Goal: Transaction & Acquisition: Purchase product/service

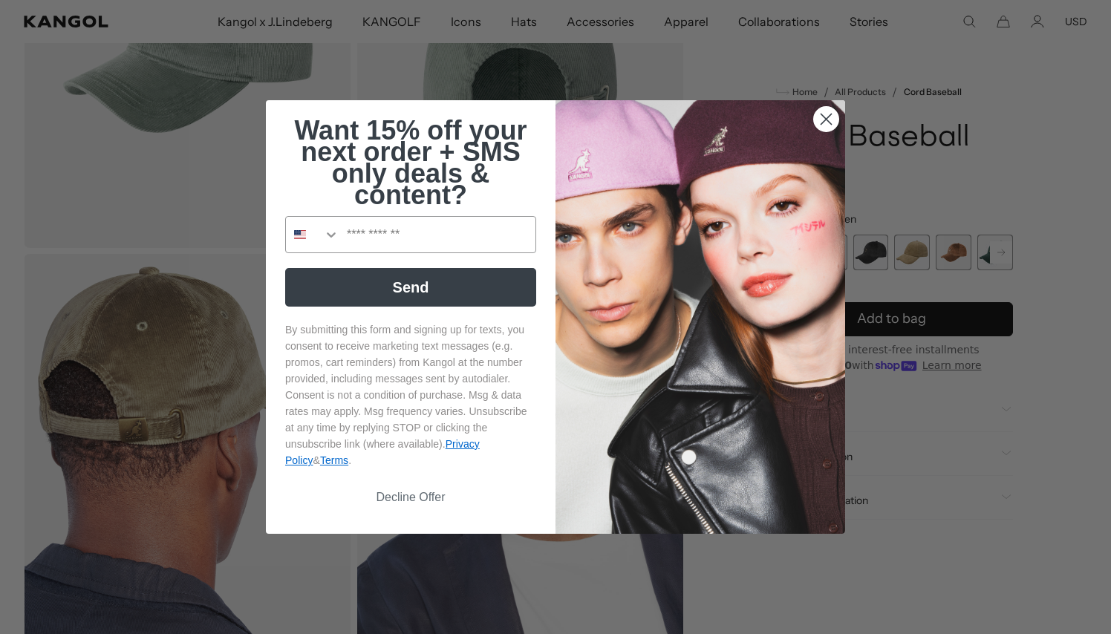
click at [823, 115] on icon "Close dialog" at bounding box center [826, 119] width 10 height 10
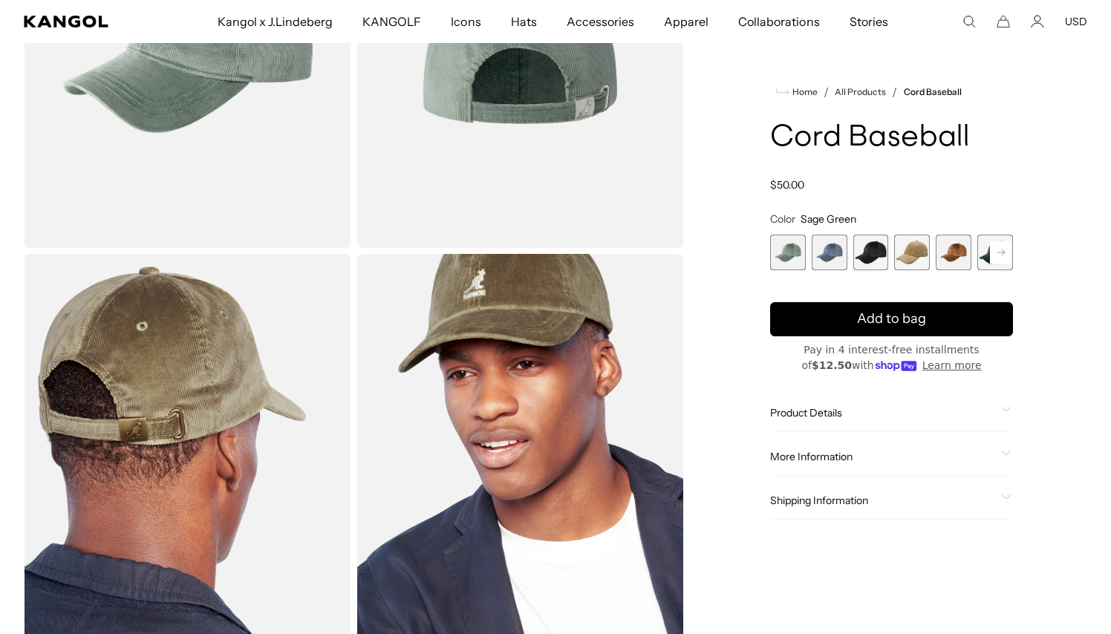
click at [834, 255] on span "2 of 9" at bounding box center [829, 253] width 36 height 36
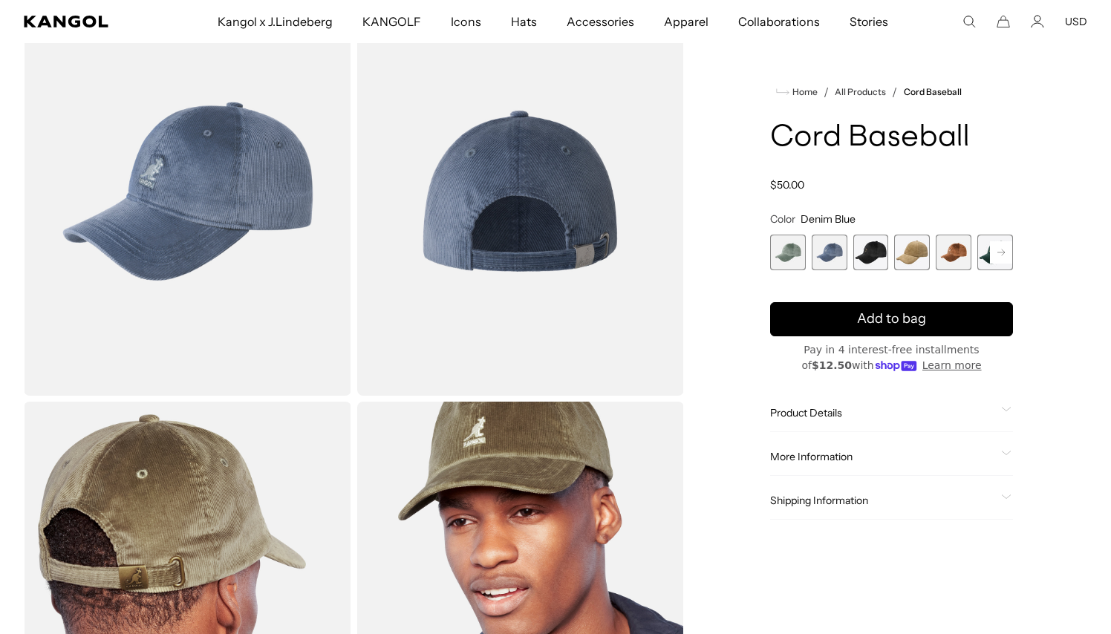
scroll to position [109, 0]
click at [875, 249] on span "3 of 9" at bounding box center [871, 253] width 36 height 36
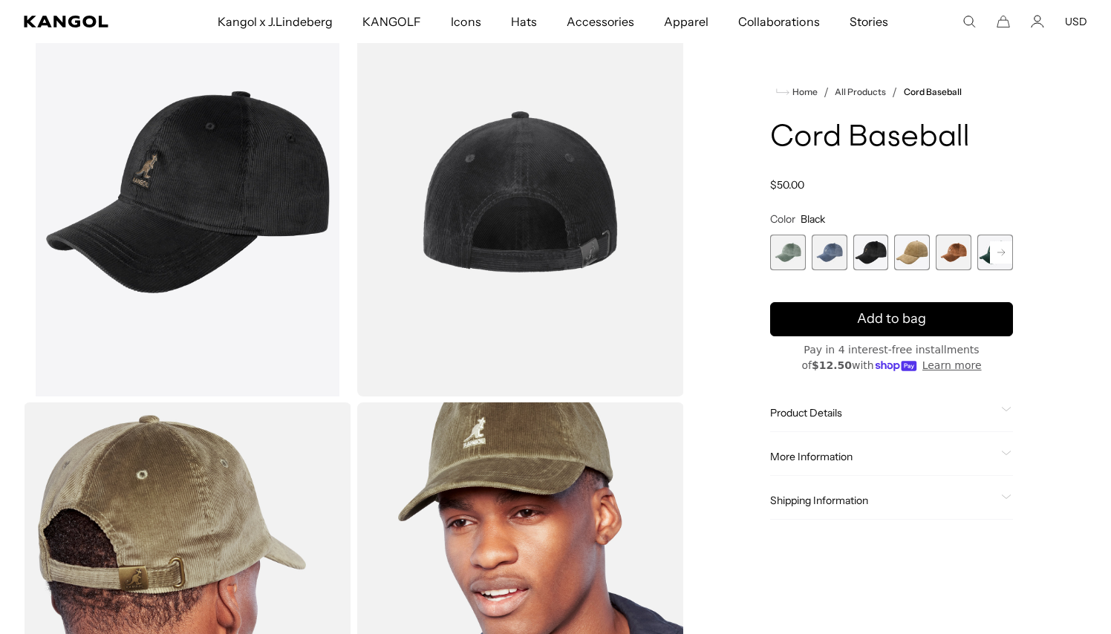
click at [901, 251] on span "4 of 9" at bounding box center [912, 253] width 36 height 36
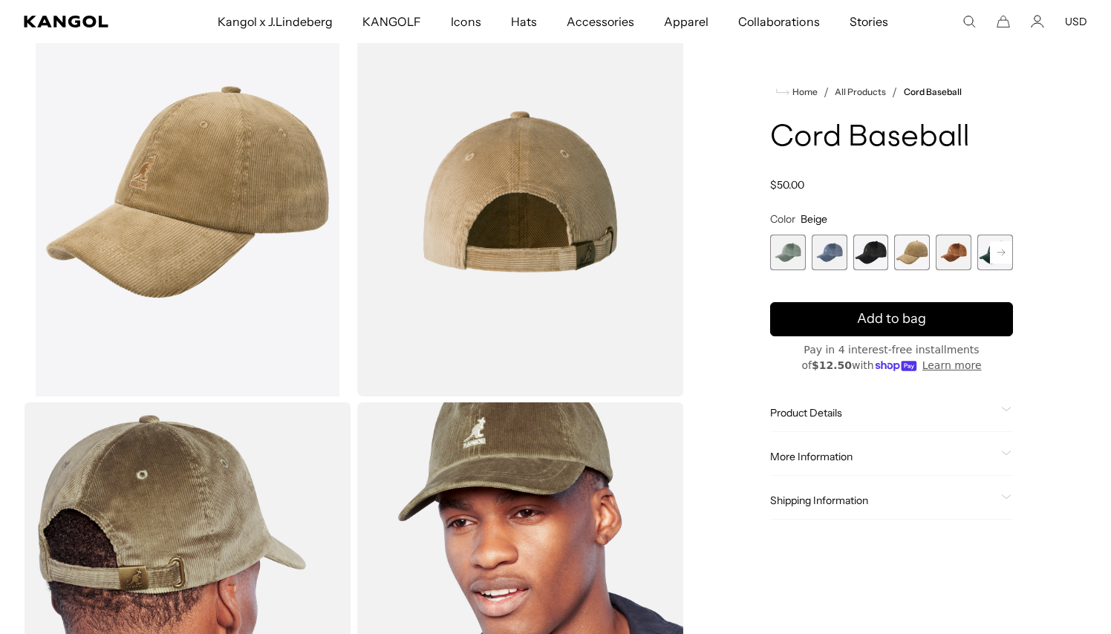
scroll to position [0, 306]
click at [955, 254] on span "5 of 9" at bounding box center [953, 253] width 36 height 36
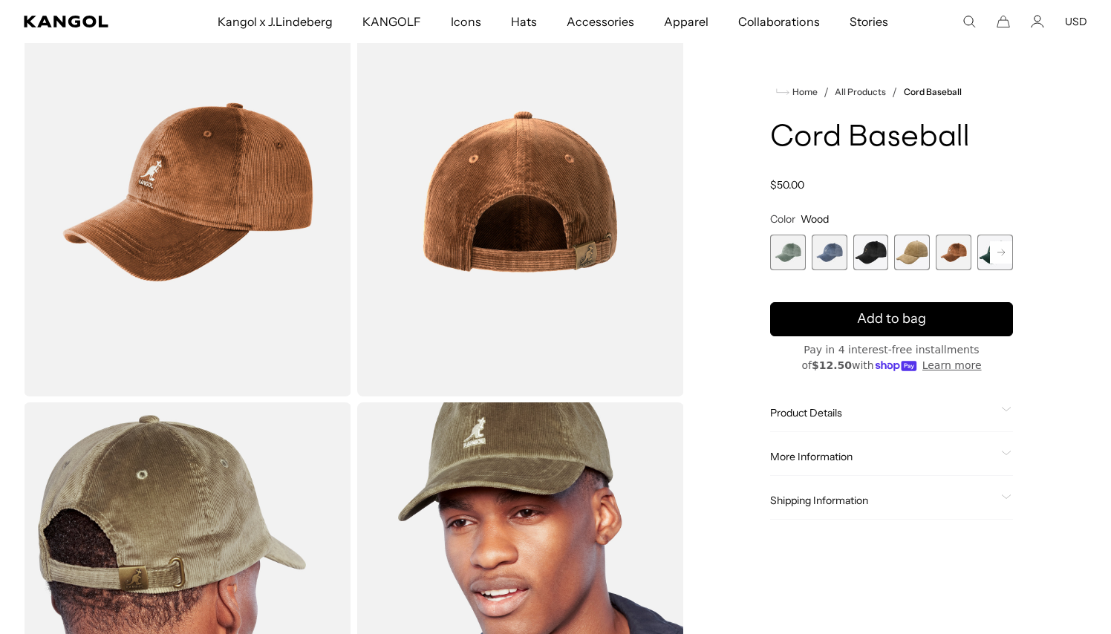
scroll to position [0, 306]
click at [852, 90] on link "All Products" at bounding box center [859, 92] width 51 height 10
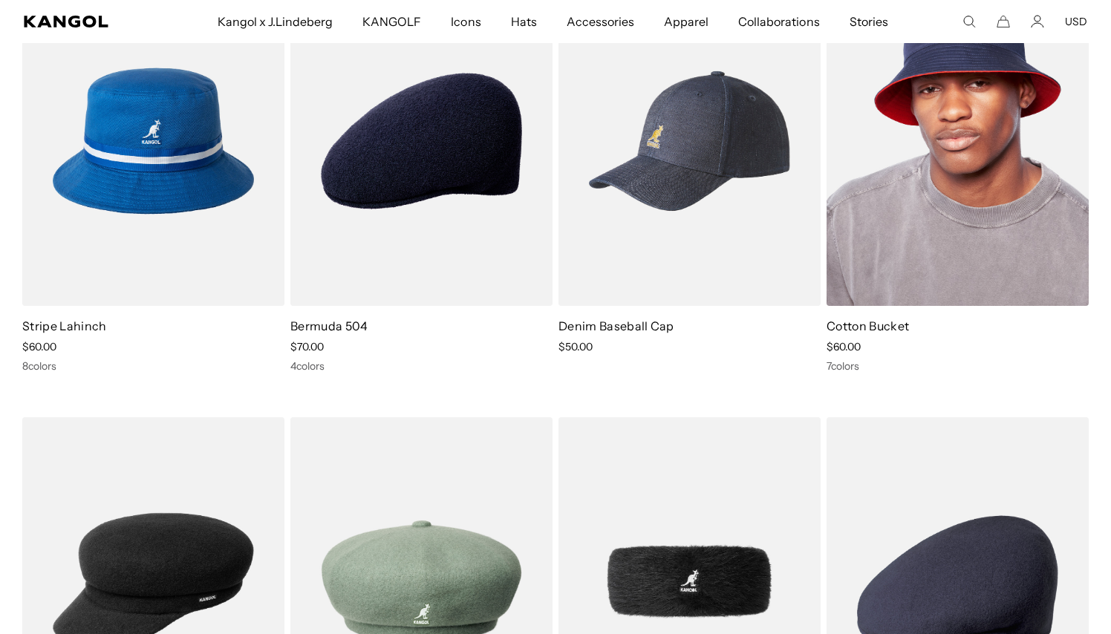
scroll to position [1068, 0]
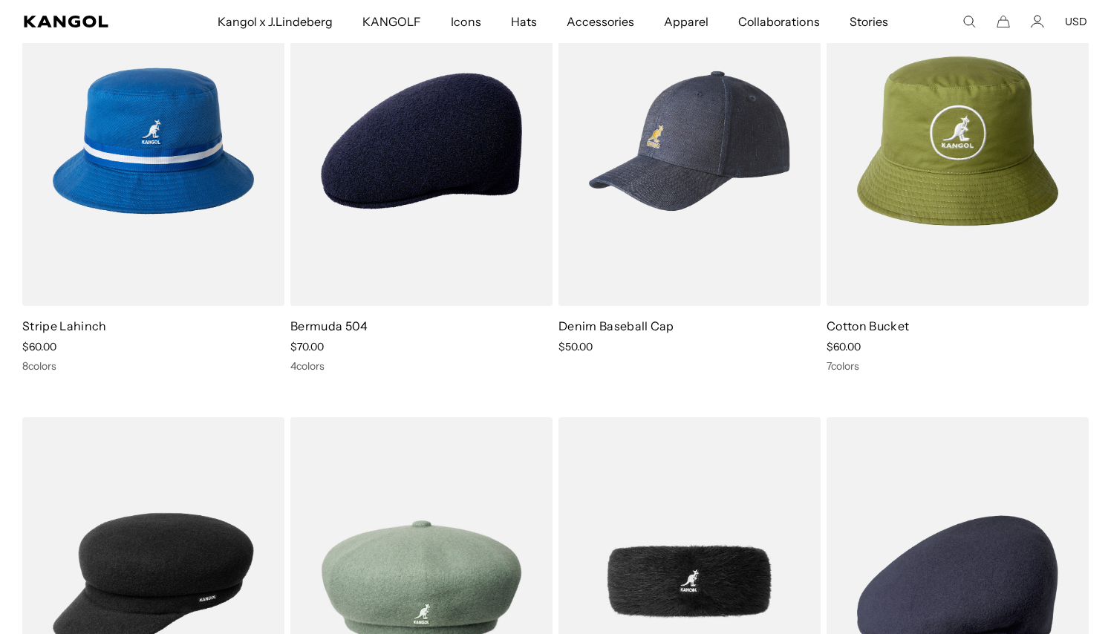
click at [758, 114] on img at bounding box center [689, 140] width 262 height 329
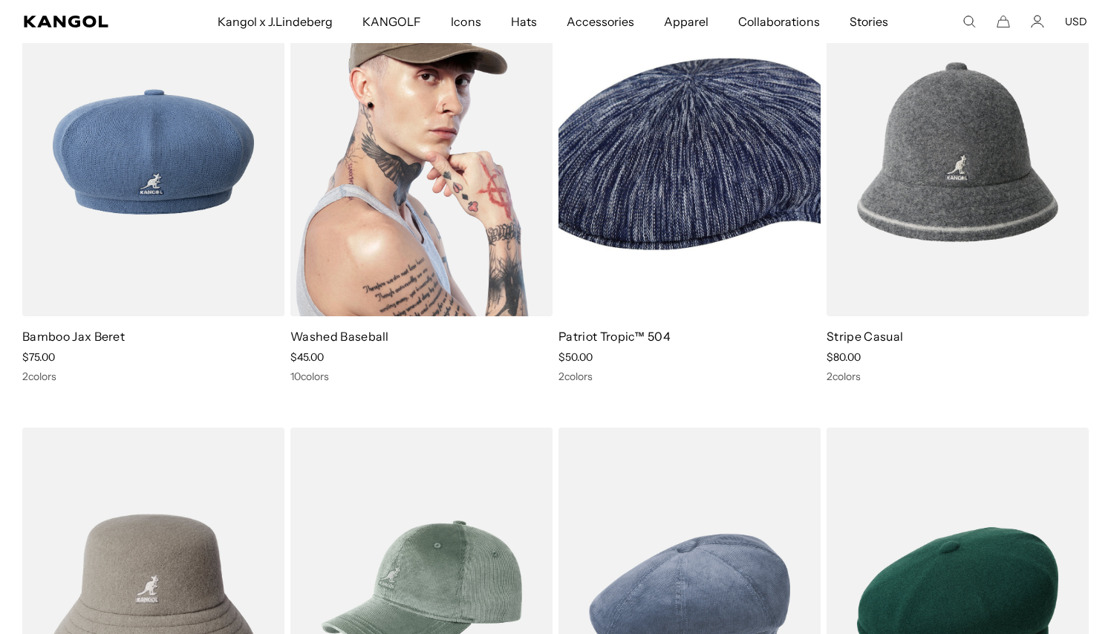
scroll to position [0, 0]
click at [458, 160] on img at bounding box center [421, 151] width 262 height 329
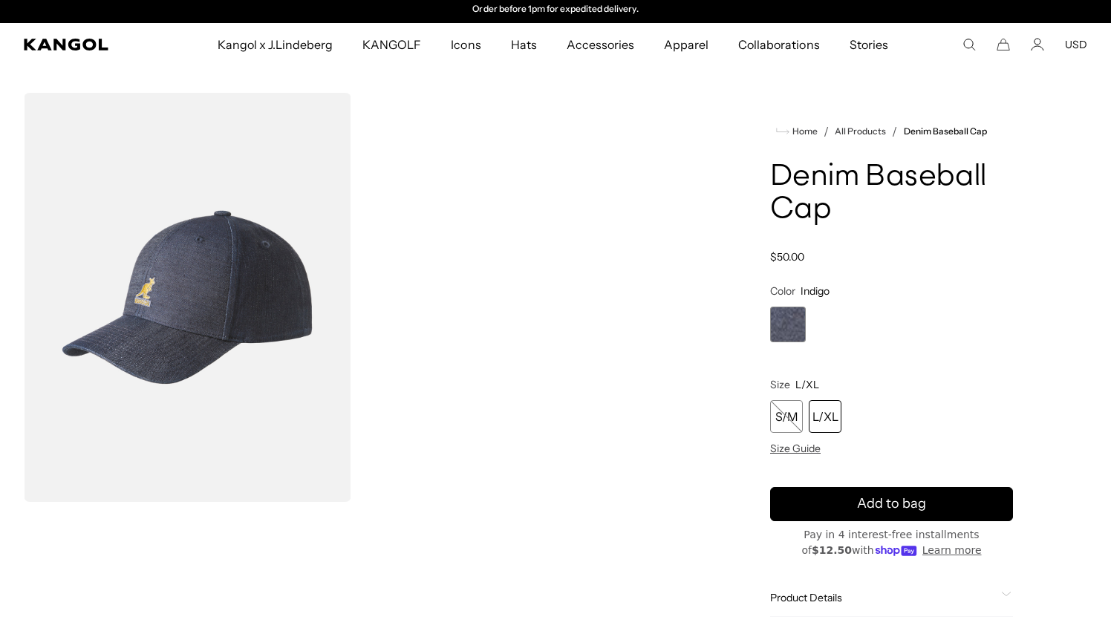
scroll to position [4, 0]
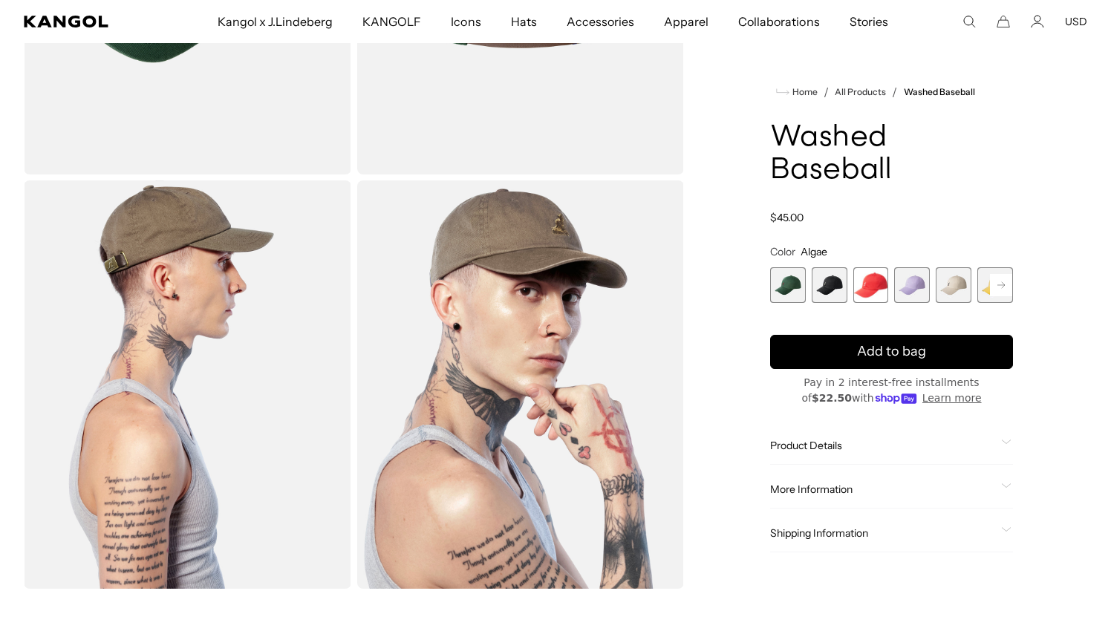
click at [833, 267] on span "2 of 14" at bounding box center [829, 285] width 36 height 36
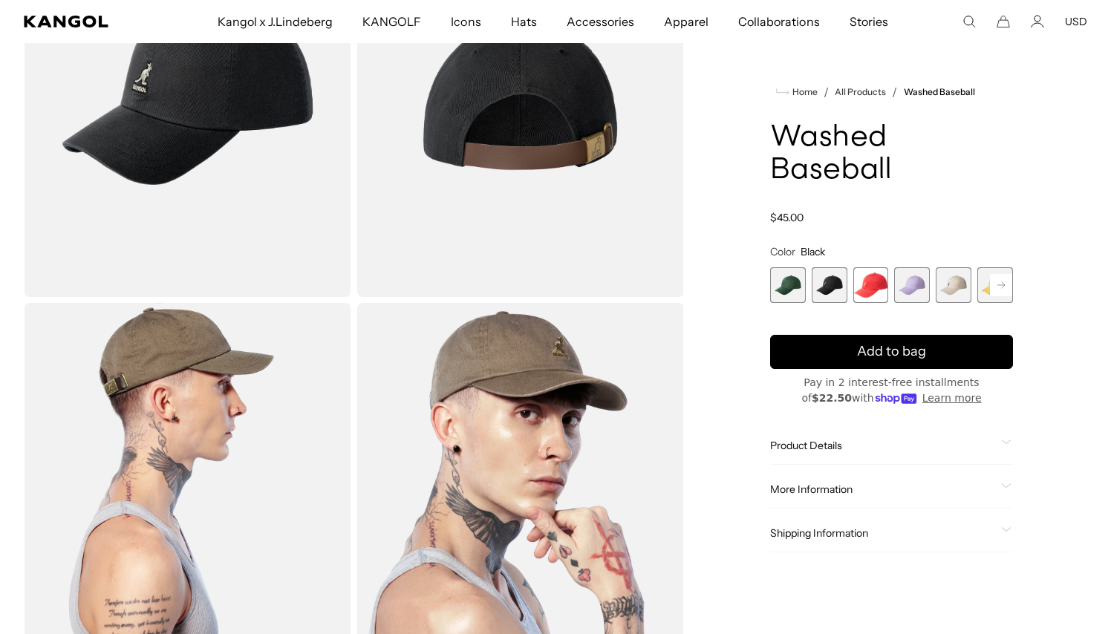
scroll to position [212, 0]
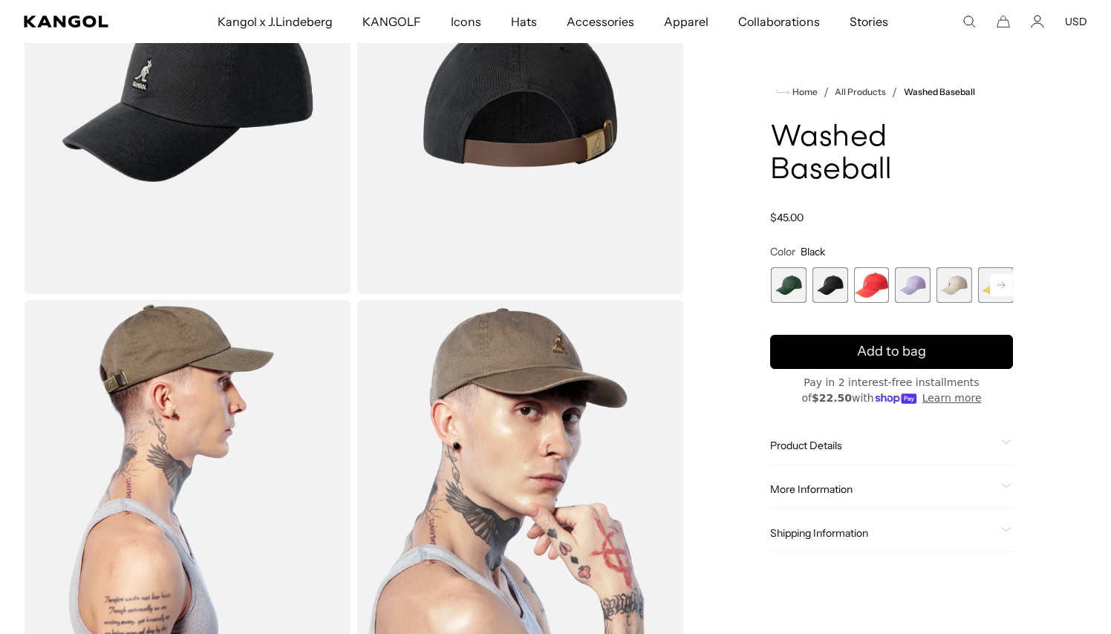
click at [961, 267] on span "5 of 14" at bounding box center [954, 285] width 36 height 36
click at [960, 267] on span "5 of 14" at bounding box center [953, 285] width 36 height 36
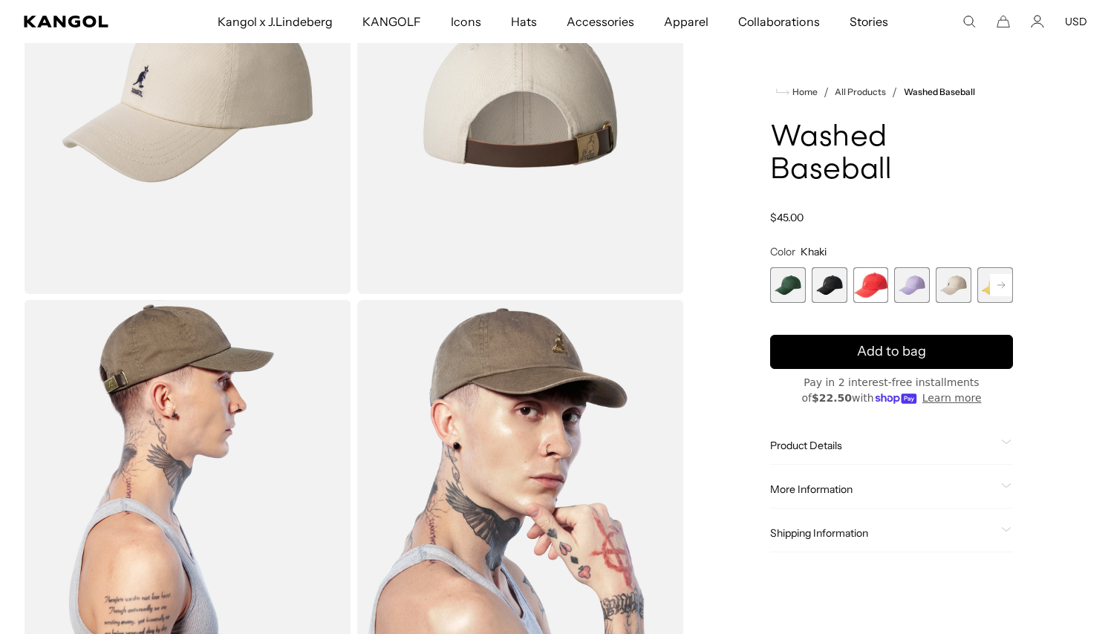
click at [1001, 274] on rect at bounding box center [1001, 285] width 22 height 22
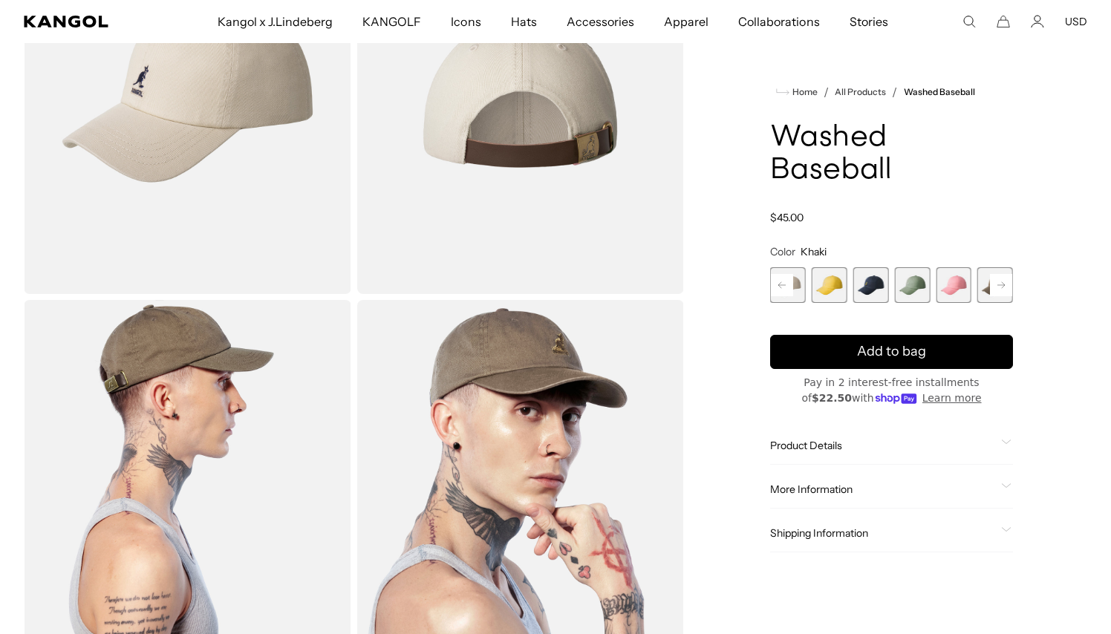
click at [1001, 274] on rect at bounding box center [1001, 285] width 22 height 22
click at [832, 267] on span "8 of 14" at bounding box center [829, 285] width 36 height 36
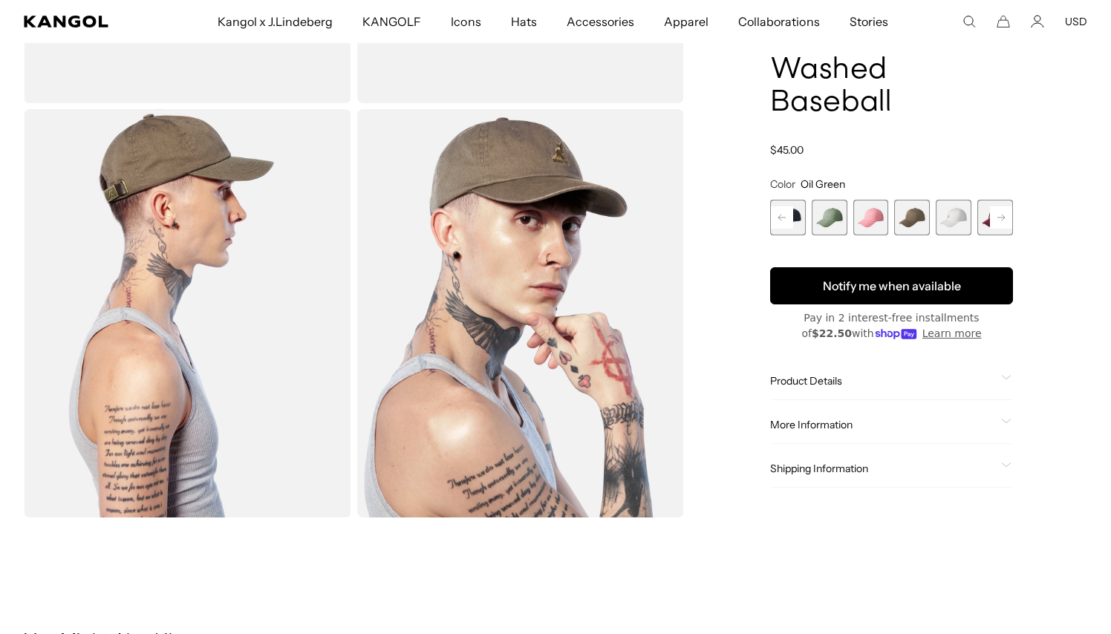
scroll to position [400, 0]
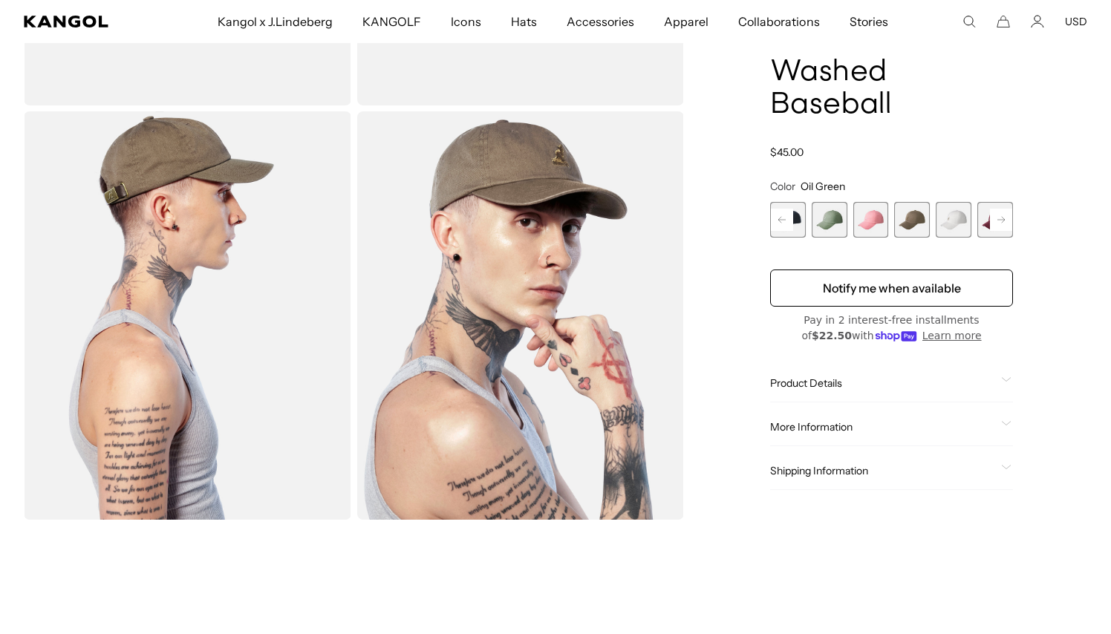
click at [997, 227] on rect at bounding box center [1001, 220] width 22 height 22
click at [996, 227] on rect at bounding box center [1001, 220] width 22 height 22
click at [996, 227] on div "Previous Next Algae Variant sold out or unavailable Black Variant sold out or u…" at bounding box center [891, 220] width 243 height 36
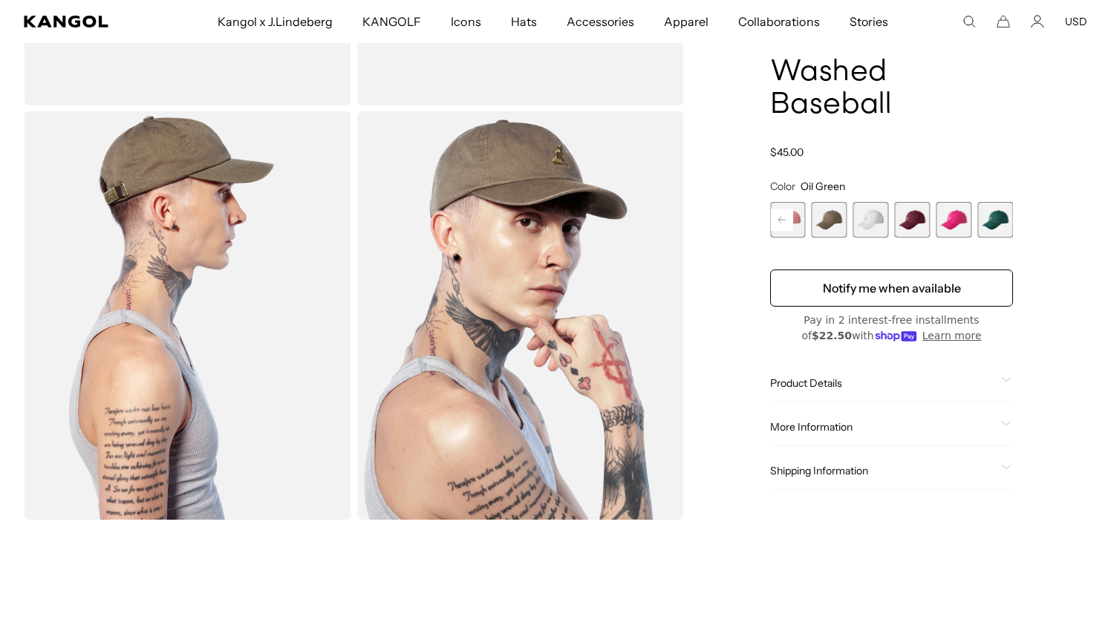
click at [996, 227] on span "14 of 14" at bounding box center [995, 220] width 36 height 36
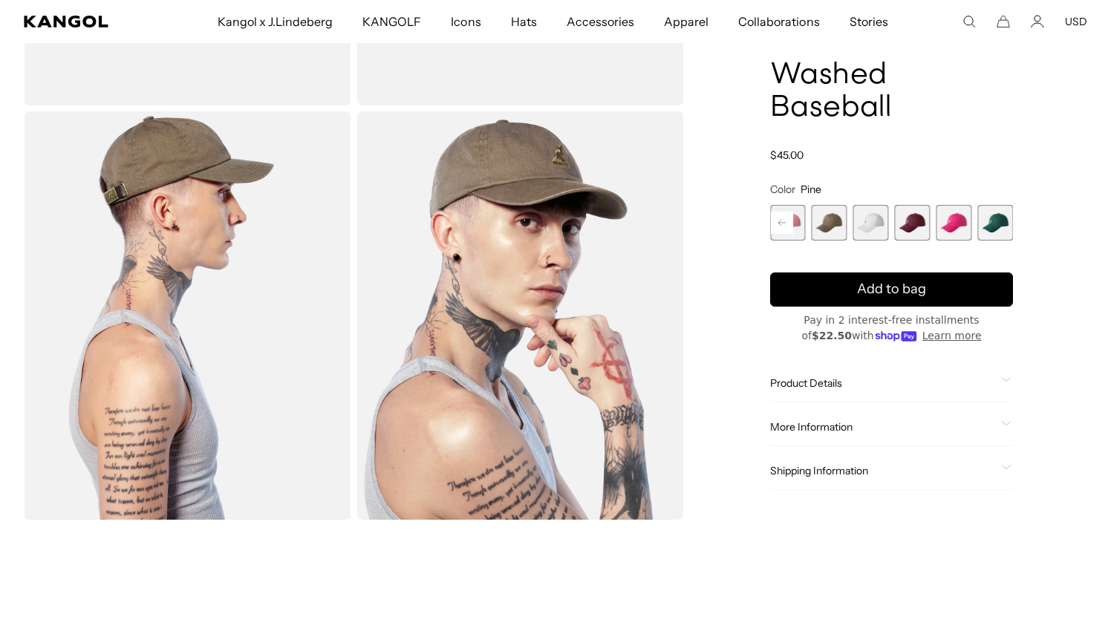
click at [996, 227] on span "14 of 14" at bounding box center [995, 223] width 36 height 36
click at [827, 220] on span "10 of 14" at bounding box center [829, 223] width 36 height 36
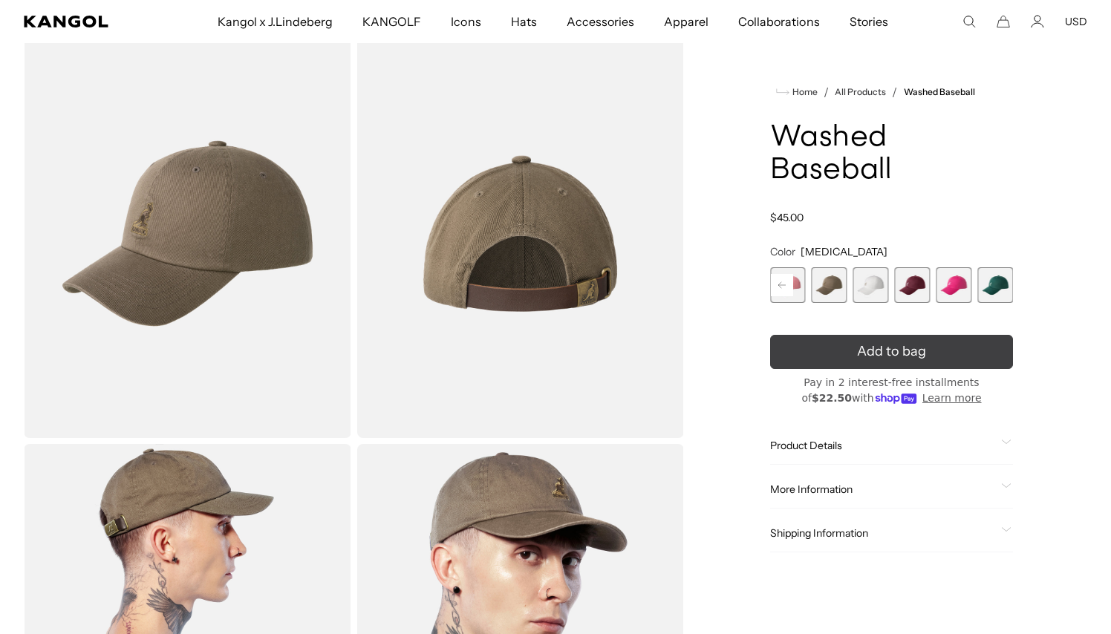
click at [886, 341] on icon "submit" at bounding box center [891, 352] width 22 height 22
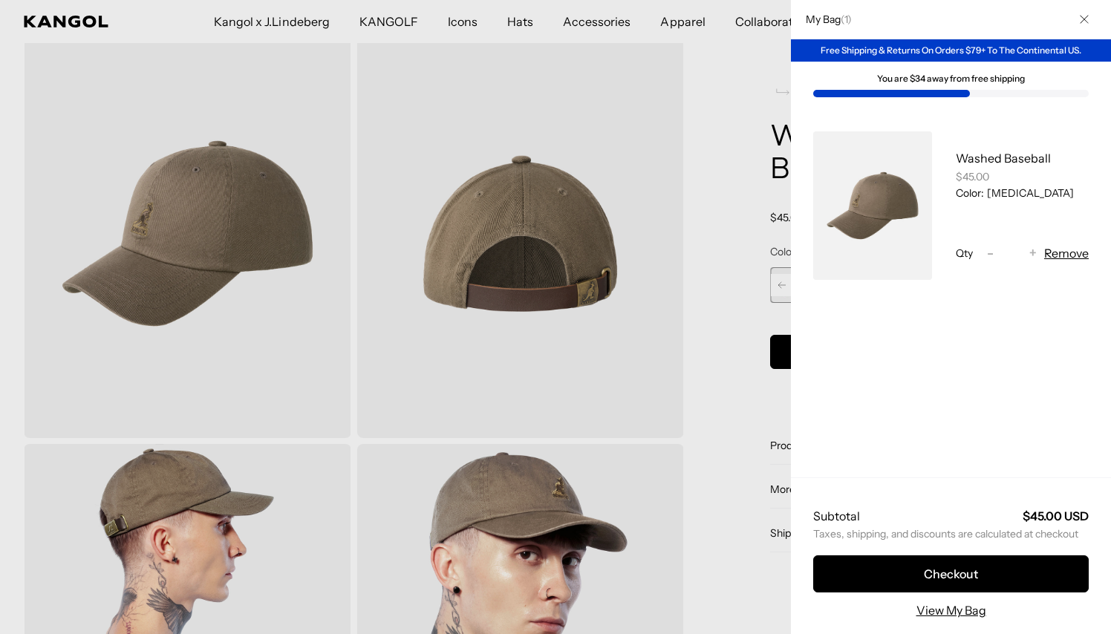
click at [610, 108] on div at bounding box center [555, 317] width 1111 height 634
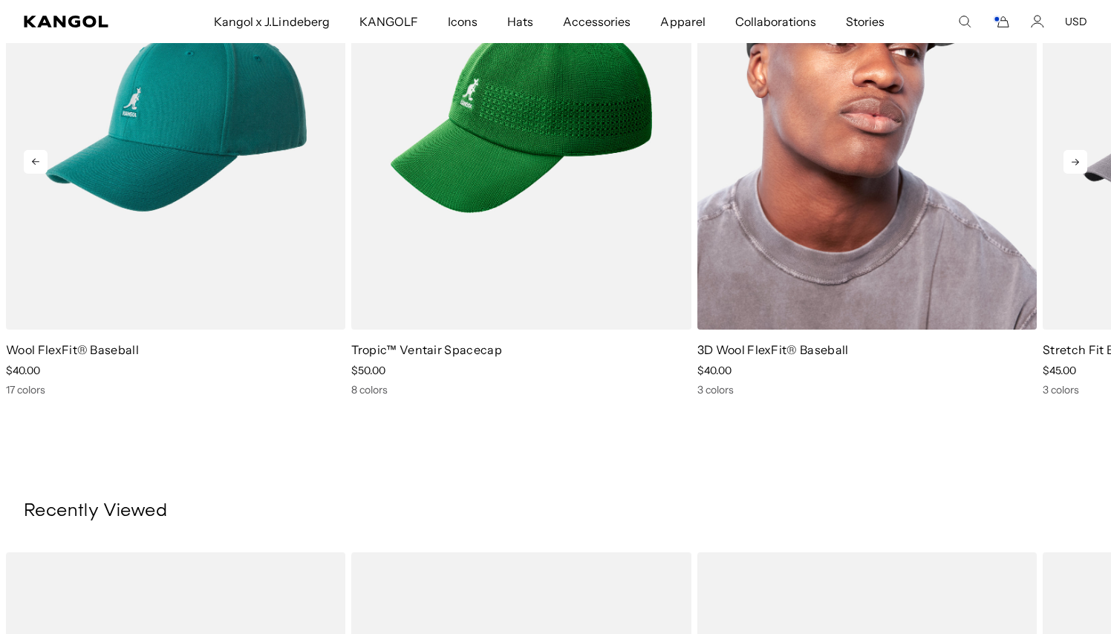
click at [875, 225] on img "3 of 5" at bounding box center [866, 116] width 339 height 426
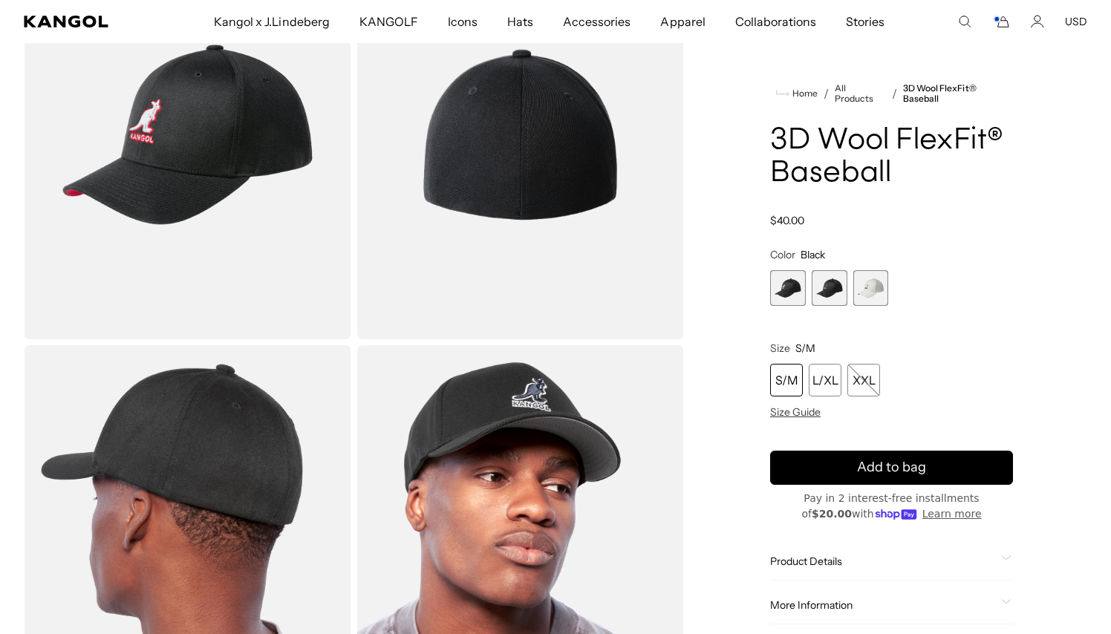
scroll to position [0, 306]
click at [829, 293] on span "2 of 3" at bounding box center [829, 288] width 36 height 36
click at [785, 279] on span "1 of 3" at bounding box center [788, 288] width 36 height 36
click at [832, 287] on span "2 of 3" at bounding box center [829, 288] width 36 height 36
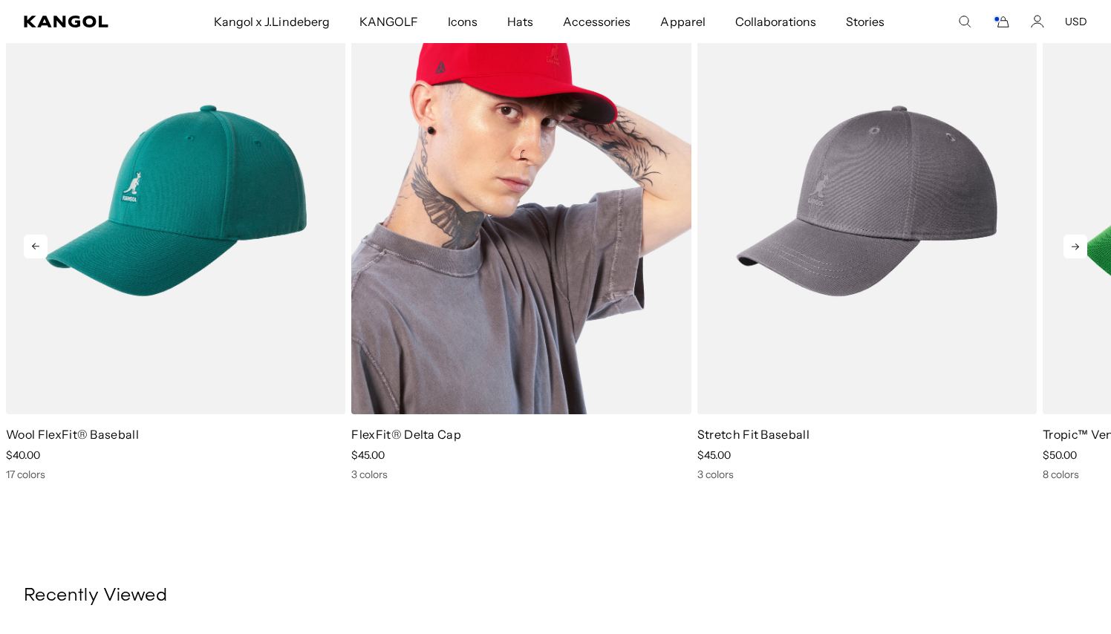
scroll to position [0, 306]
click at [538, 262] on img "2 of 5" at bounding box center [520, 201] width 339 height 426
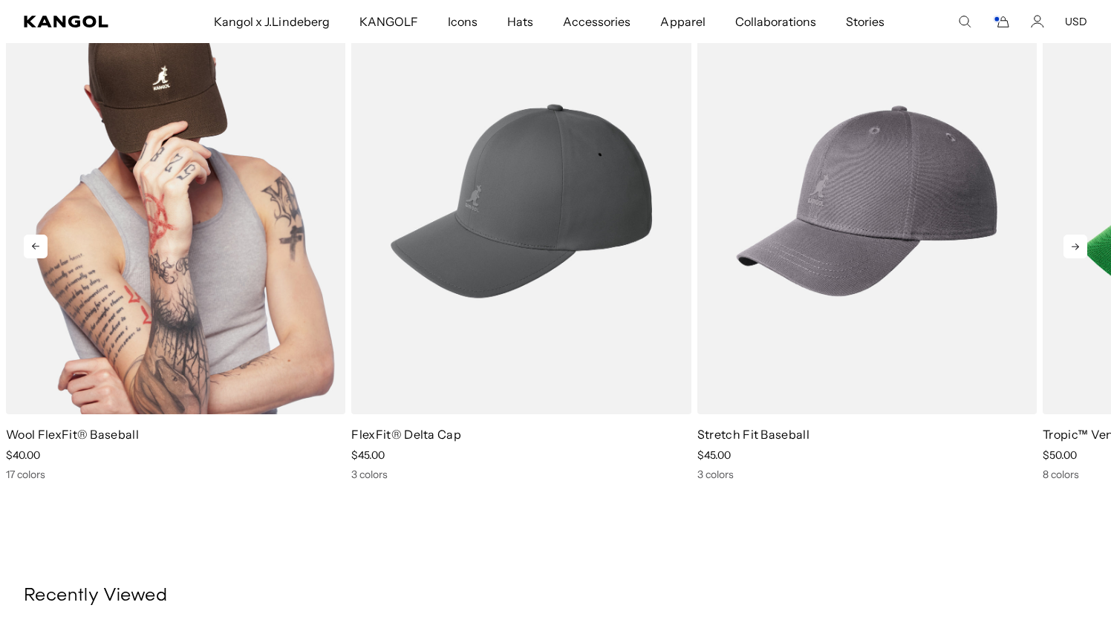
click at [181, 111] on img "1 of 5" at bounding box center [175, 201] width 339 height 426
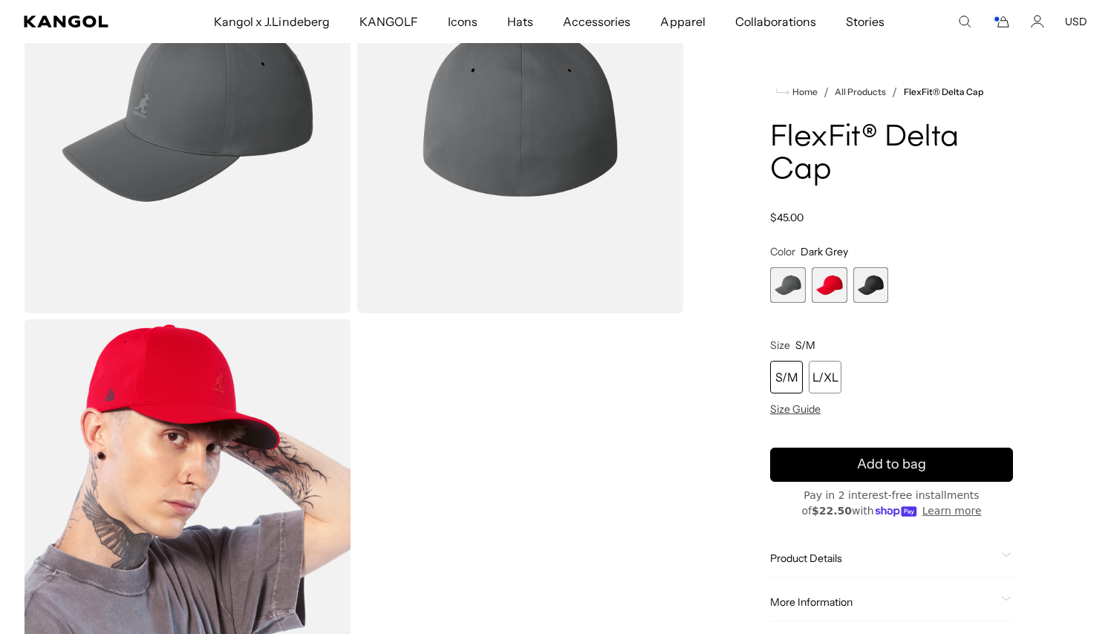
click at [828, 287] on span "2 of 3" at bounding box center [829, 285] width 36 height 36
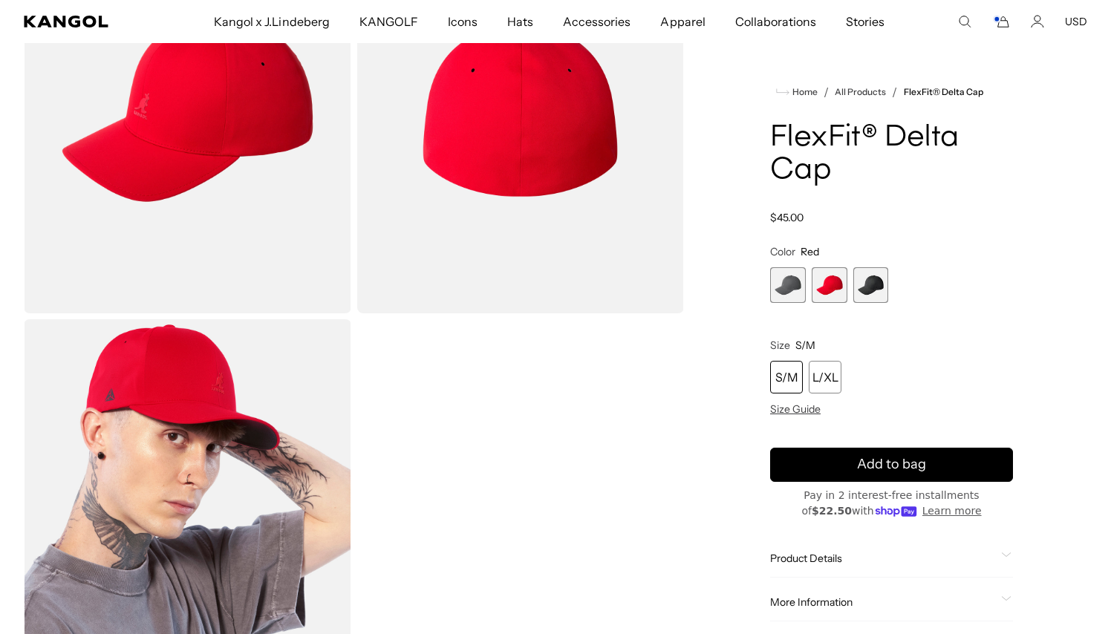
click at [864, 291] on span "3 of 3" at bounding box center [871, 285] width 36 height 36
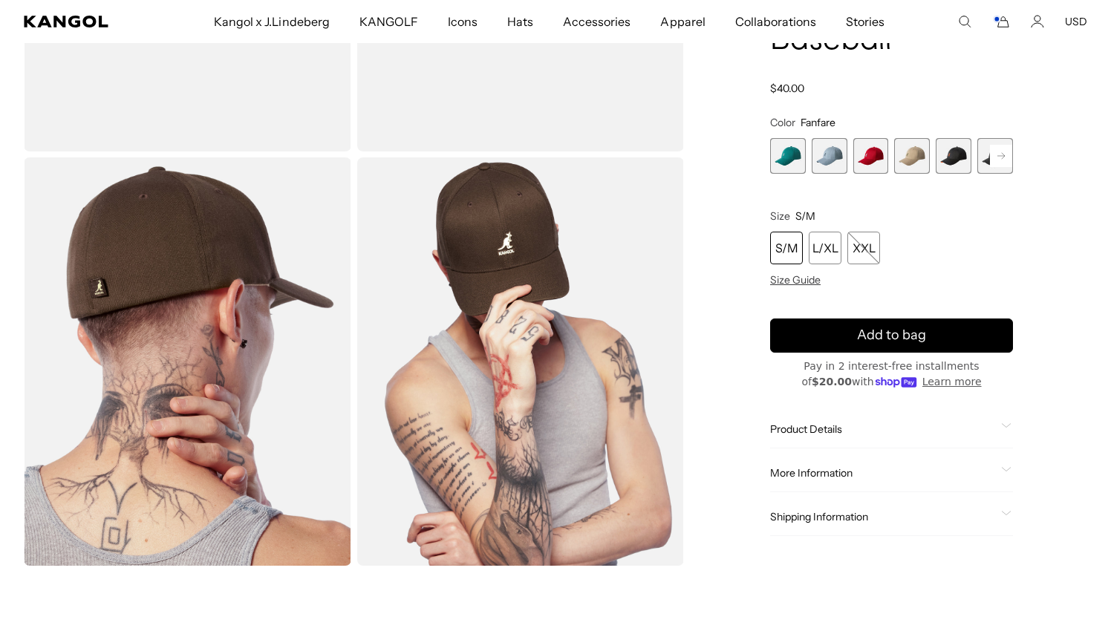
scroll to position [354, 0]
click at [829, 163] on span "2 of 17" at bounding box center [829, 156] width 36 height 36
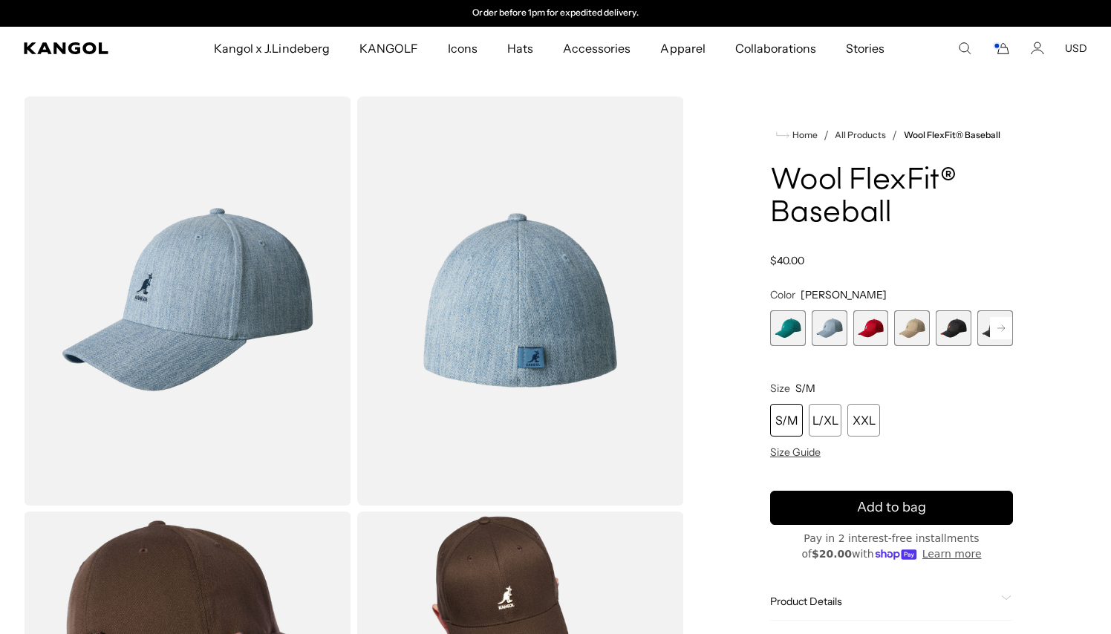
click at [878, 330] on span "3 of 17" at bounding box center [871, 328] width 36 height 36
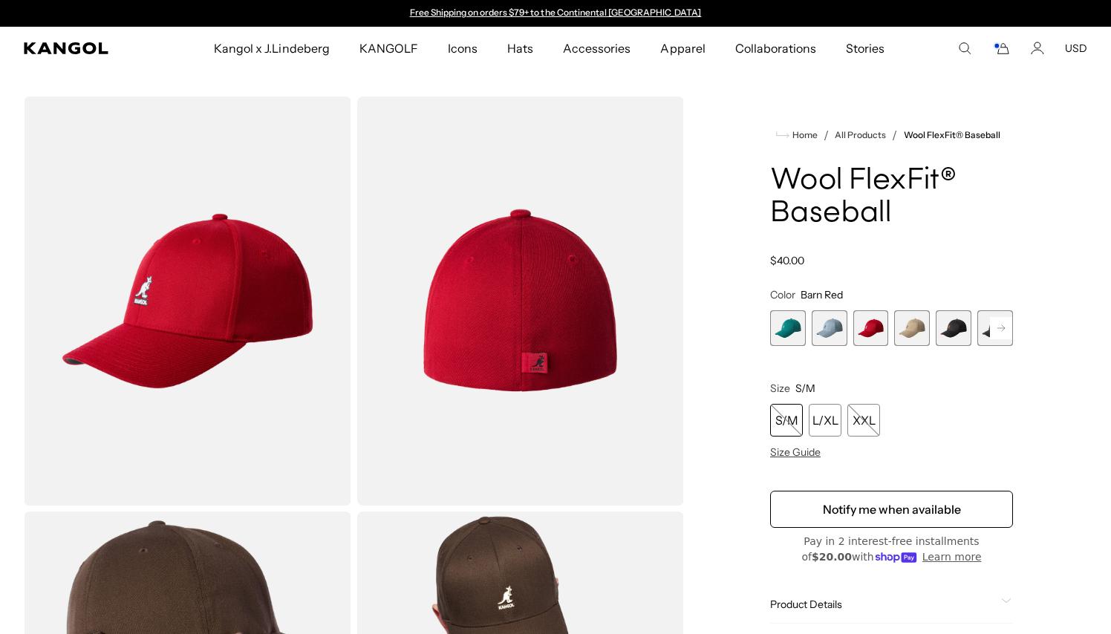
click at [904, 332] on span "4 of 17" at bounding box center [912, 328] width 36 height 36
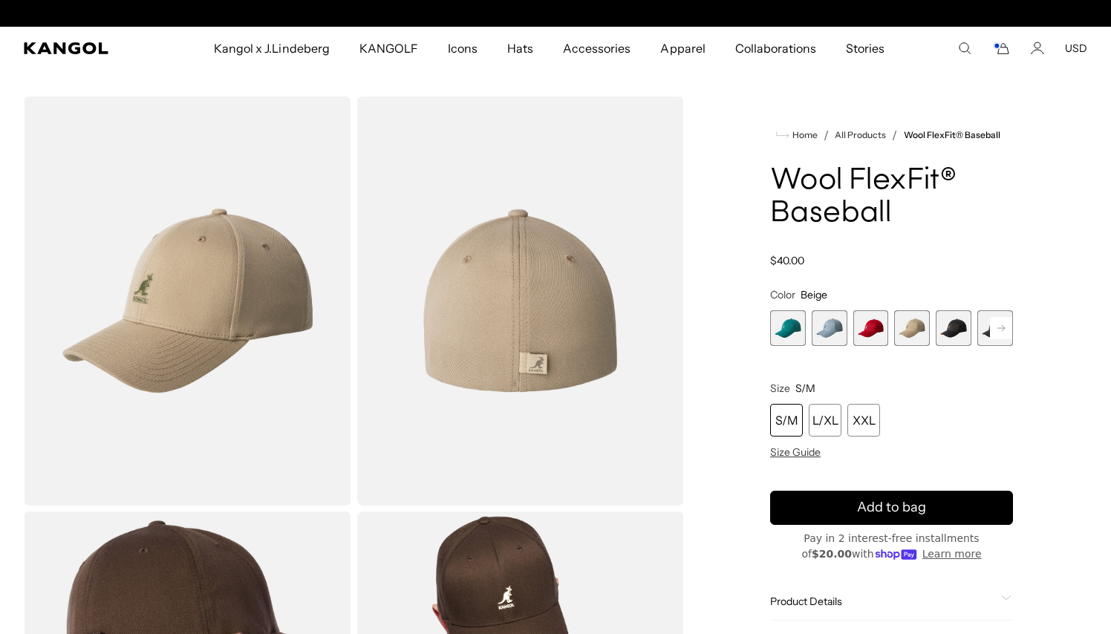
scroll to position [0, 306]
click at [943, 334] on span "5 of 17" at bounding box center [953, 328] width 36 height 36
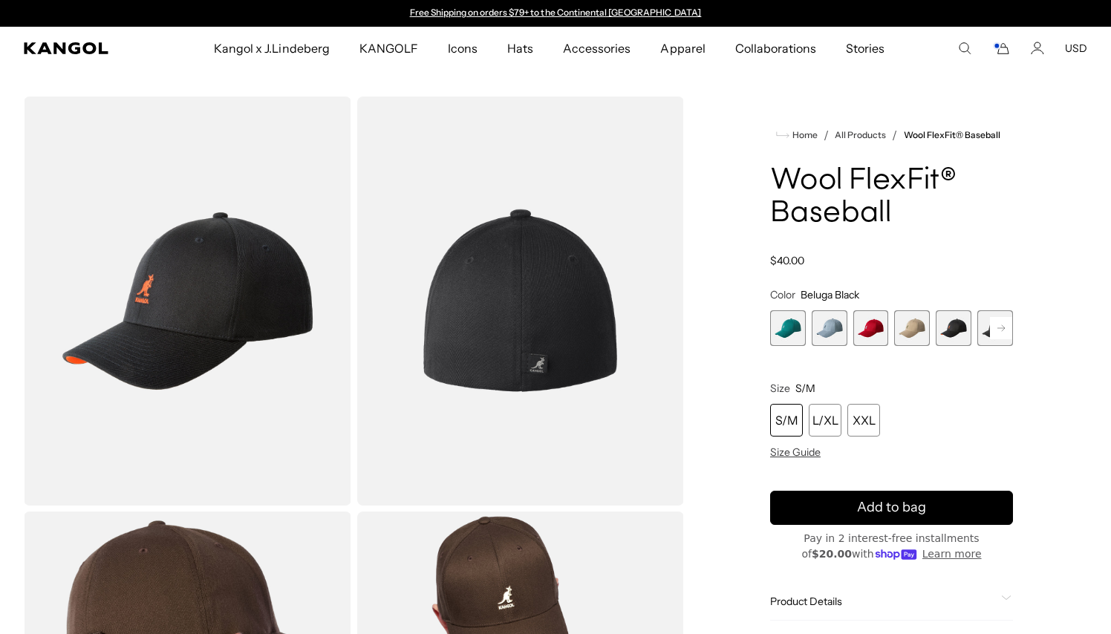
click at [982, 336] on span "6 of 17" at bounding box center [995, 328] width 36 height 36
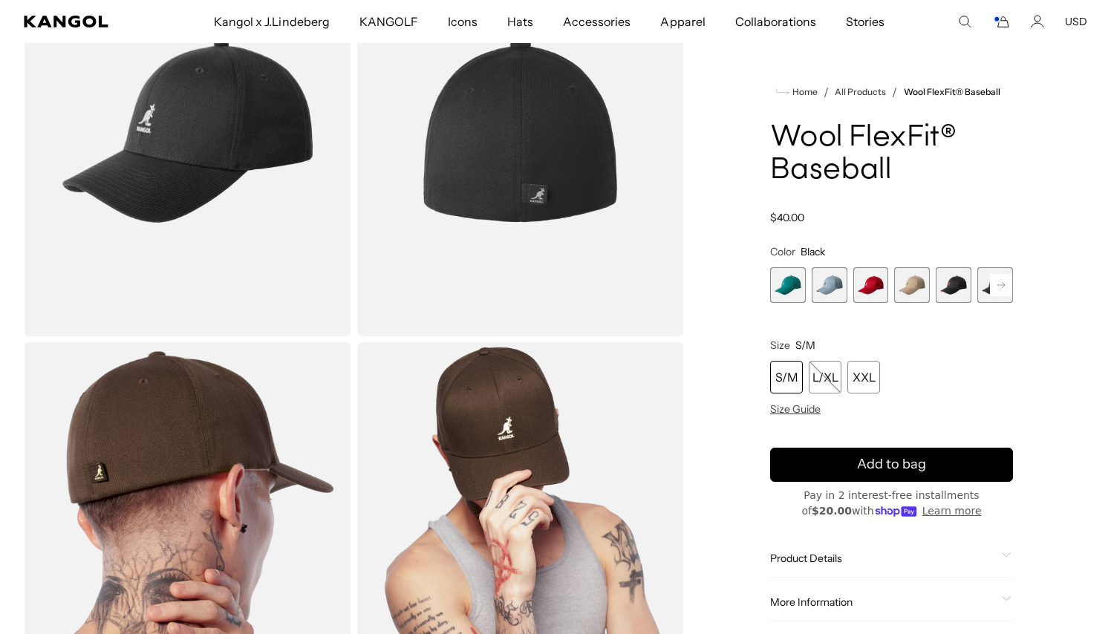
scroll to position [201, 0]
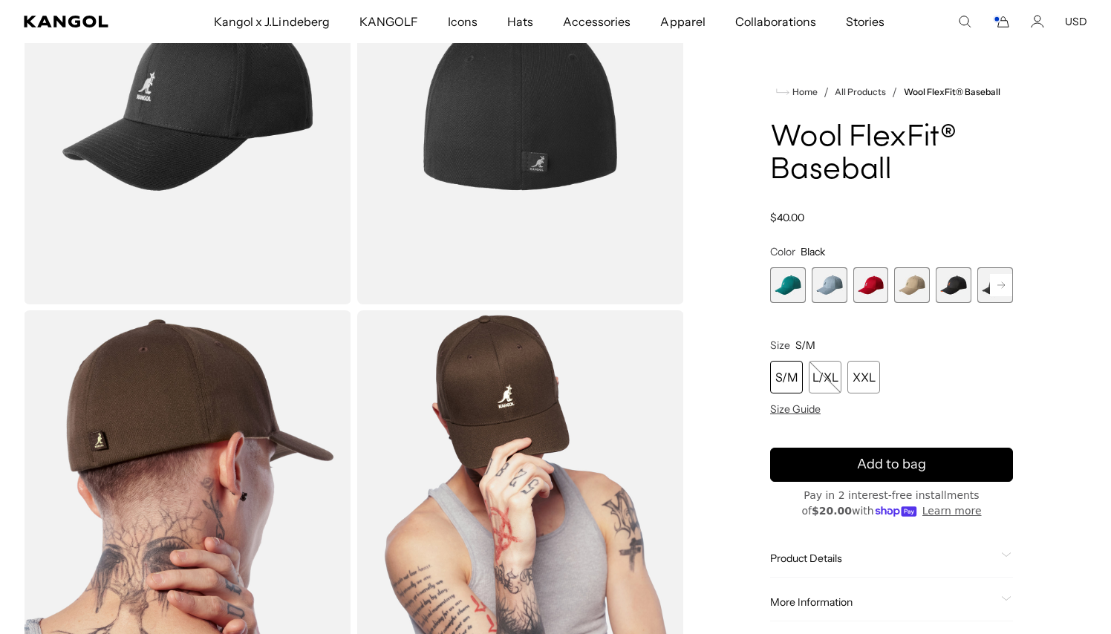
click at [1002, 292] on rect at bounding box center [1001, 285] width 22 height 22
click at [956, 284] on span "6 of 17" at bounding box center [953, 285] width 36 height 36
click at [911, 284] on span "5 of 17" at bounding box center [912, 285] width 36 height 36
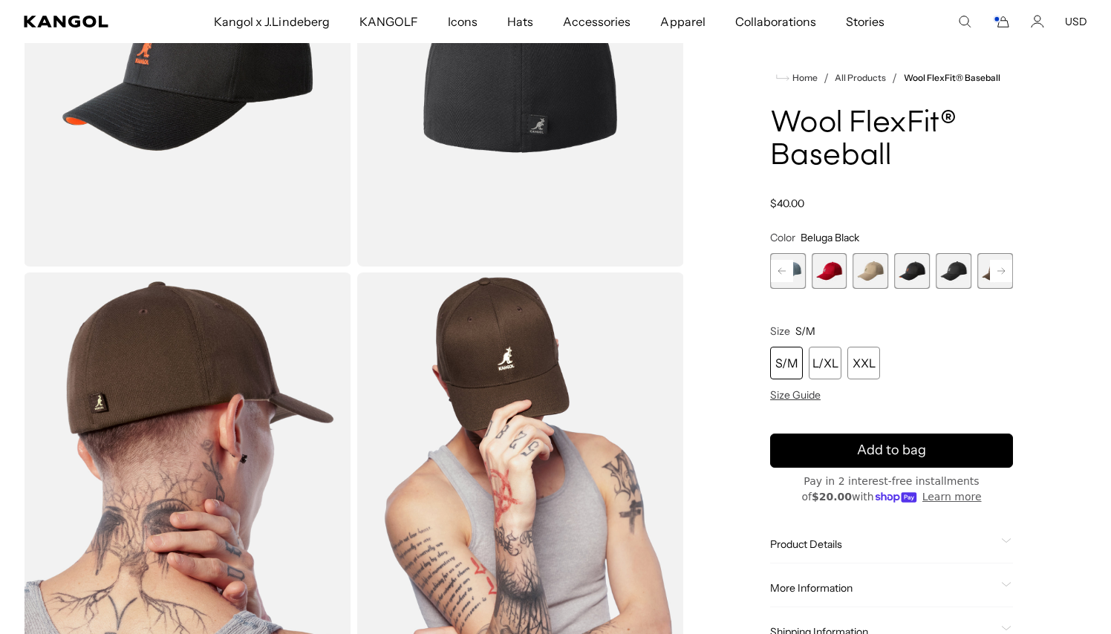
scroll to position [239, 0]
click at [987, 274] on span "7 of 17" at bounding box center [995, 271] width 36 height 36
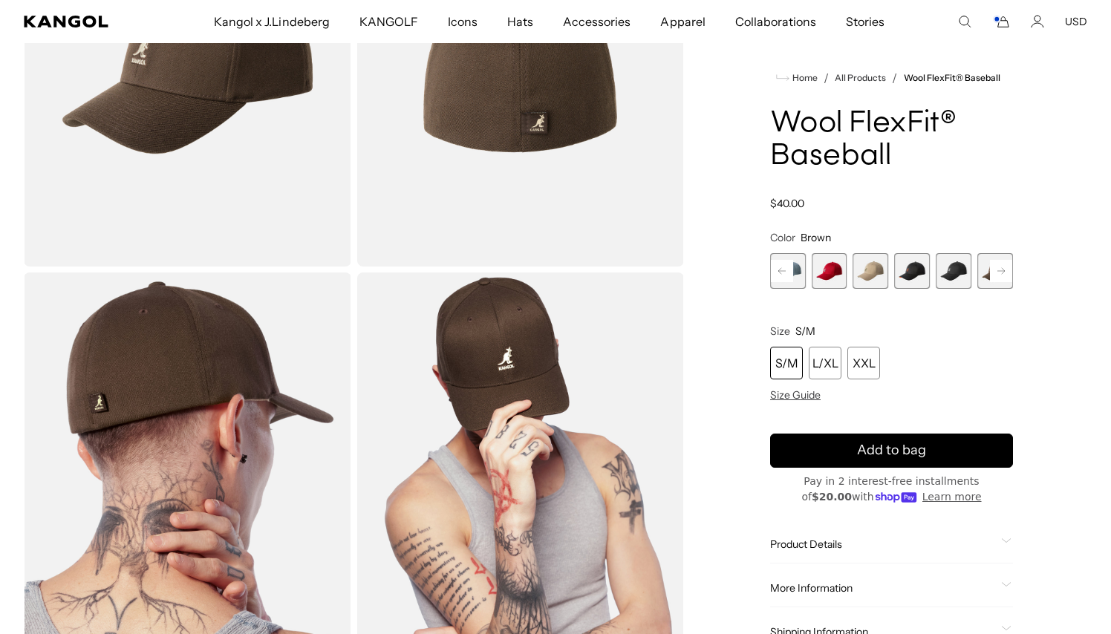
click at [1000, 276] on rect at bounding box center [1001, 271] width 22 height 22
click at [961, 273] on span "7 of 17" at bounding box center [953, 271] width 36 height 36
click at [953, 273] on span "7 of 17" at bounding box center [953, 271] width 36 height 36
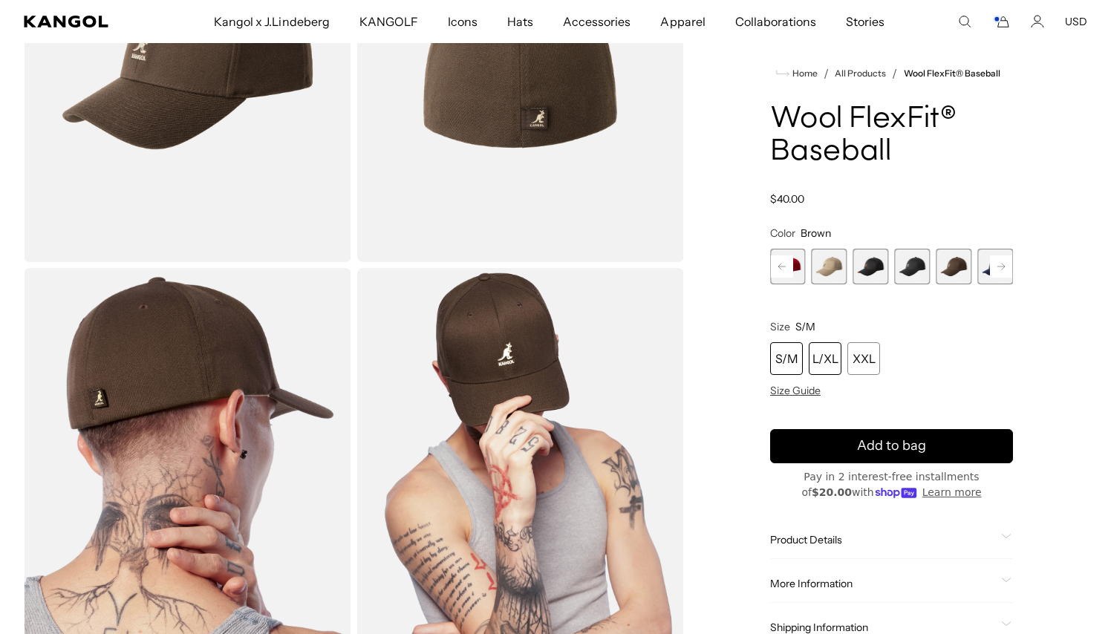
drag, startPoint x: 827, startPoint y: 360, endPoint x: 839, endPoint y: 357, distance: 12.2
click at [827, 360] on div "L/XL" at bounding box center [825, 358] width 33 height 33
click at [996, 267] on rect at bounding box center [1001, 266] width 22 height 22
click at [956, 262] on span "8 of 17" at bounding box center [953, 267] width 36 height 36
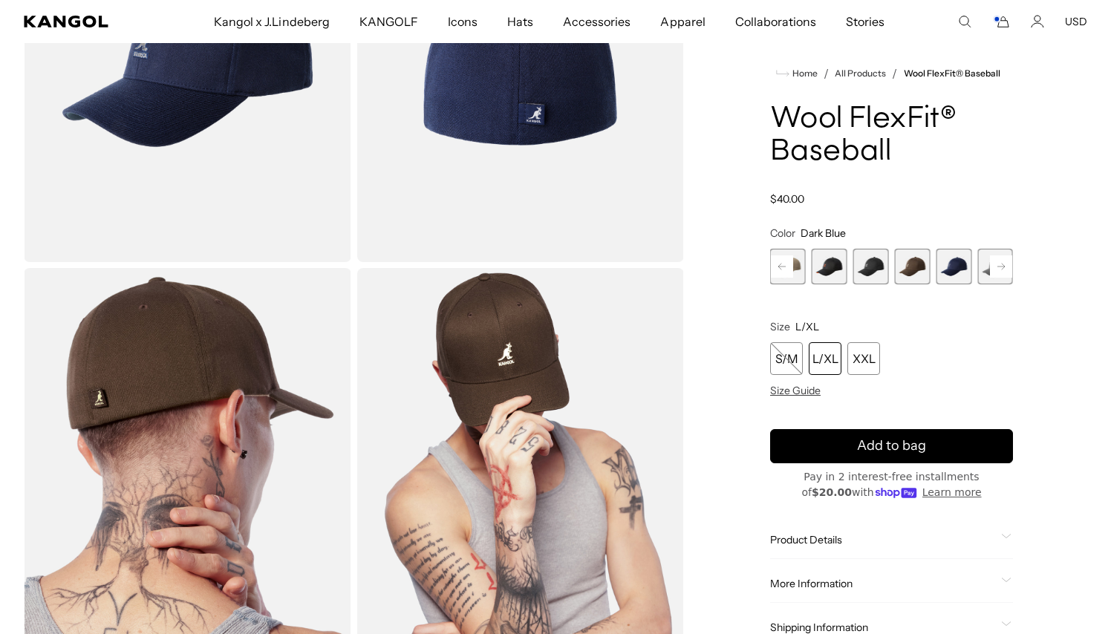
scroll to position [0, 306]
click at [993, 270] on rect at bounding box center [1001, 266] width 22 height 22
click at [944, 266] on span "9 of 17" at bounding box center [953, 267] width 36 height 36
click at [950, 267] on span "9 of 17" at bounding box center [954, 267] width 36 height 36
click at [953, 268] on span "9 of 17" at bounding box center [953, 267] width 36 height 36
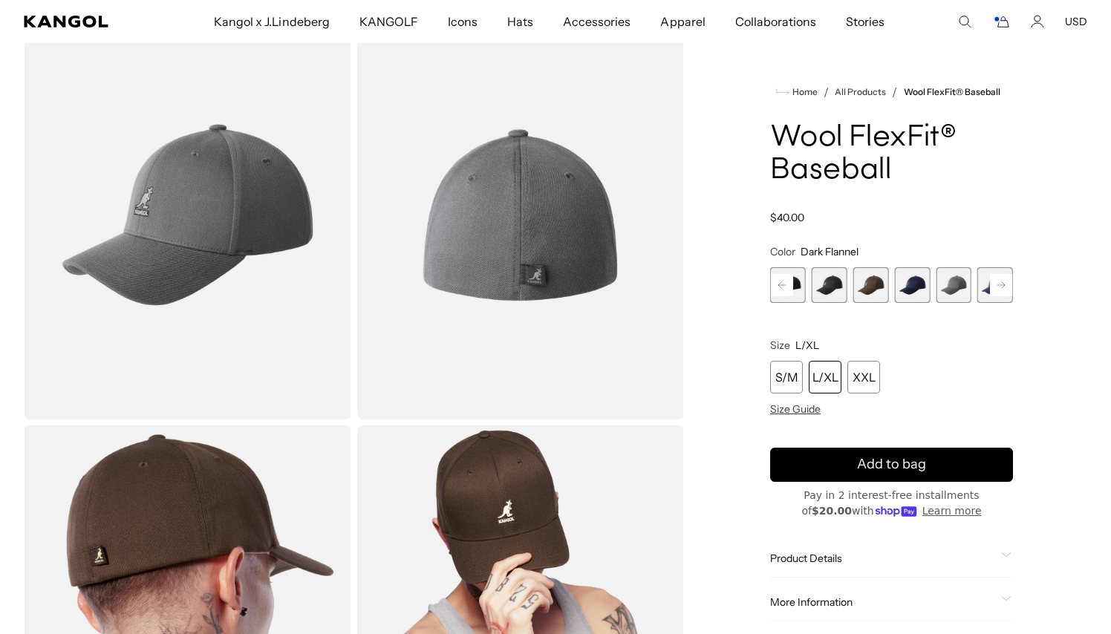
scroll to position [0, 306]
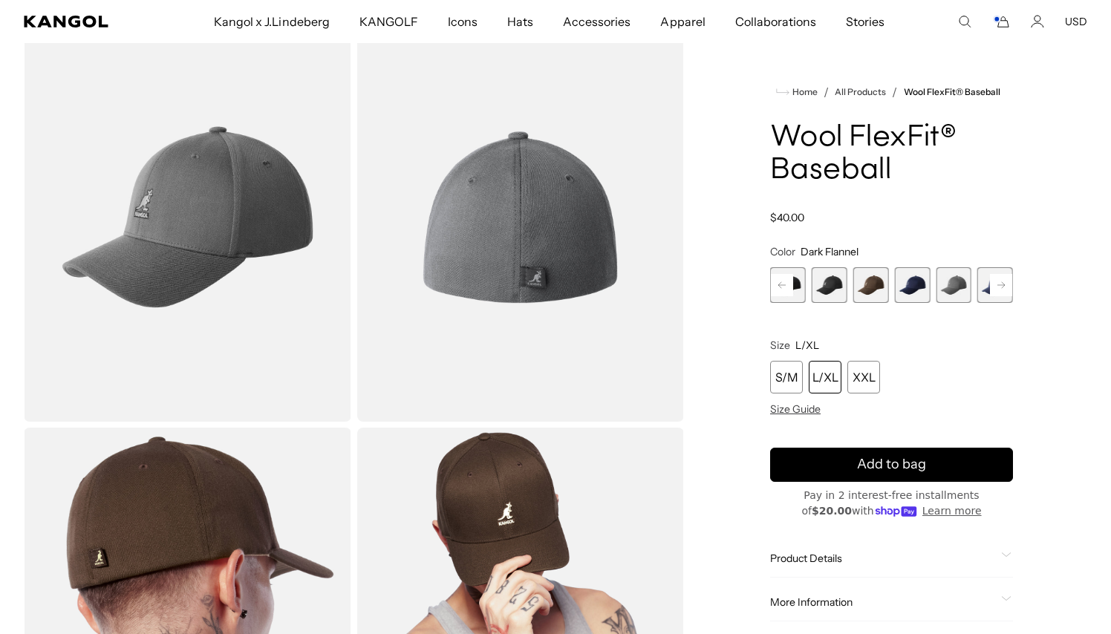
click at [1004, 284] on rect at bounding box center [1001, 285] width 22 height 22
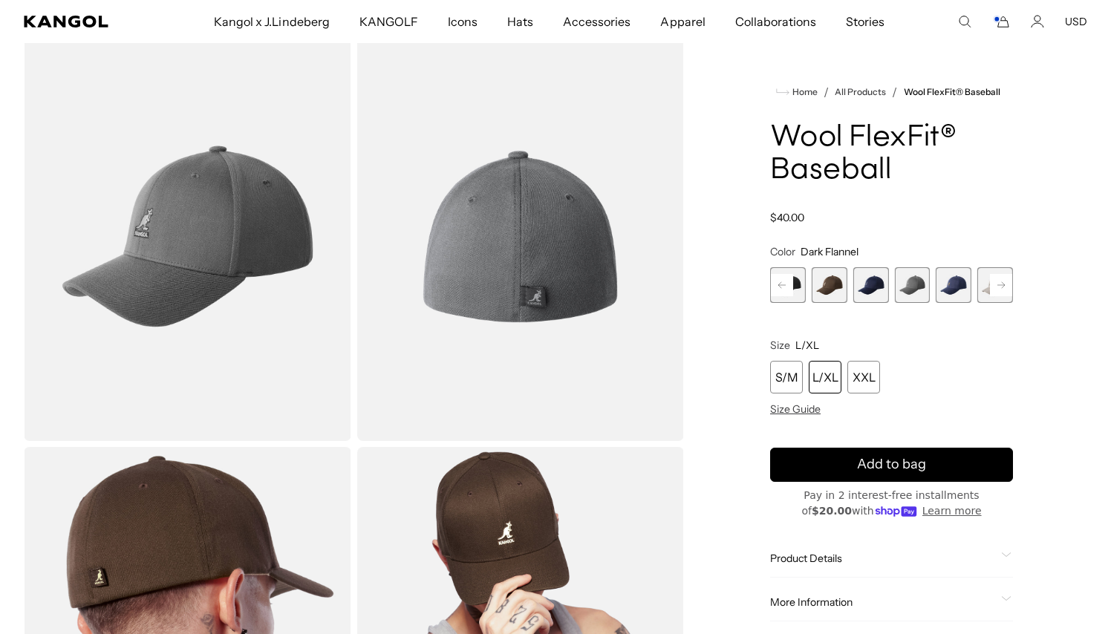
click at [959, 282] on span "10 of 17" at bounding box center [953, 285] width 36 height 36
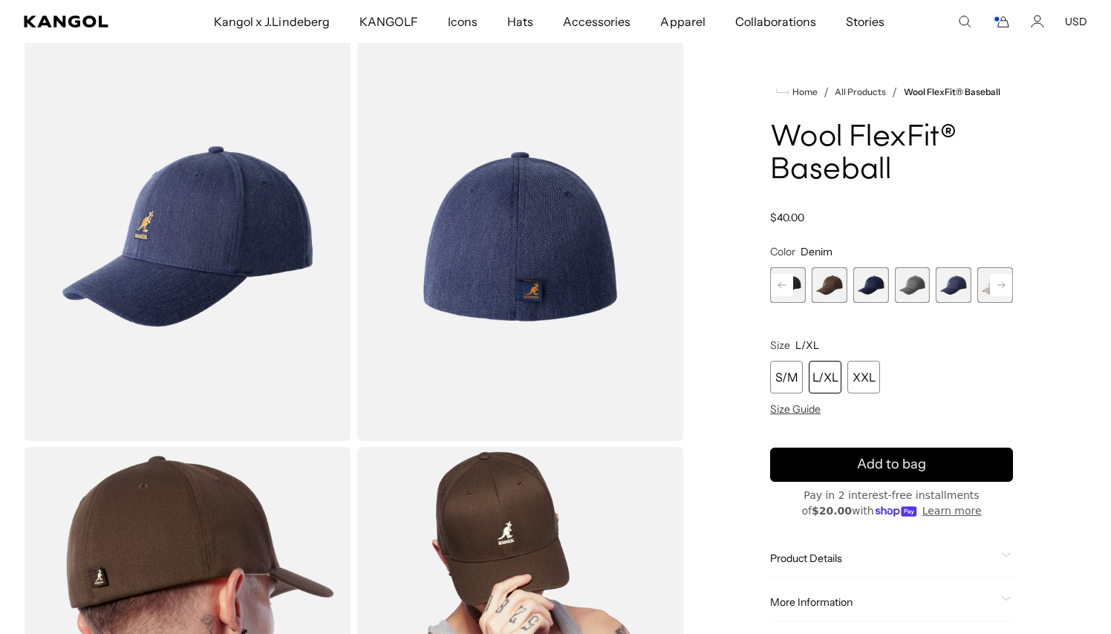
click at [1002, 287] on icon at bounding box center [1000, 285] width 7 height 6
click at [959, 288] on span "11 of 17" at bounding box center [953, 285] width 36 height 36
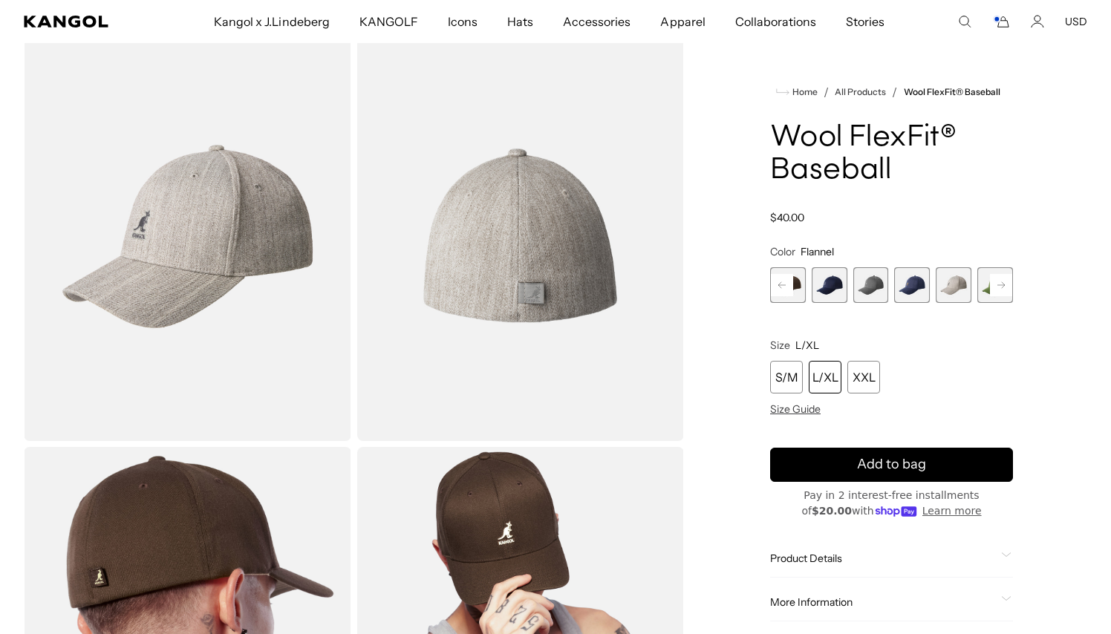
click at [994, 290] on rect at bounding box center [1001, 285] width 22 height 22
click at [960, 286] on span "12 of 17" at bounding box center [954, 285] width 36 height 36
click at [960, 286] on span "12 of 17" at bounding box center [953, 285] width 36 height 36
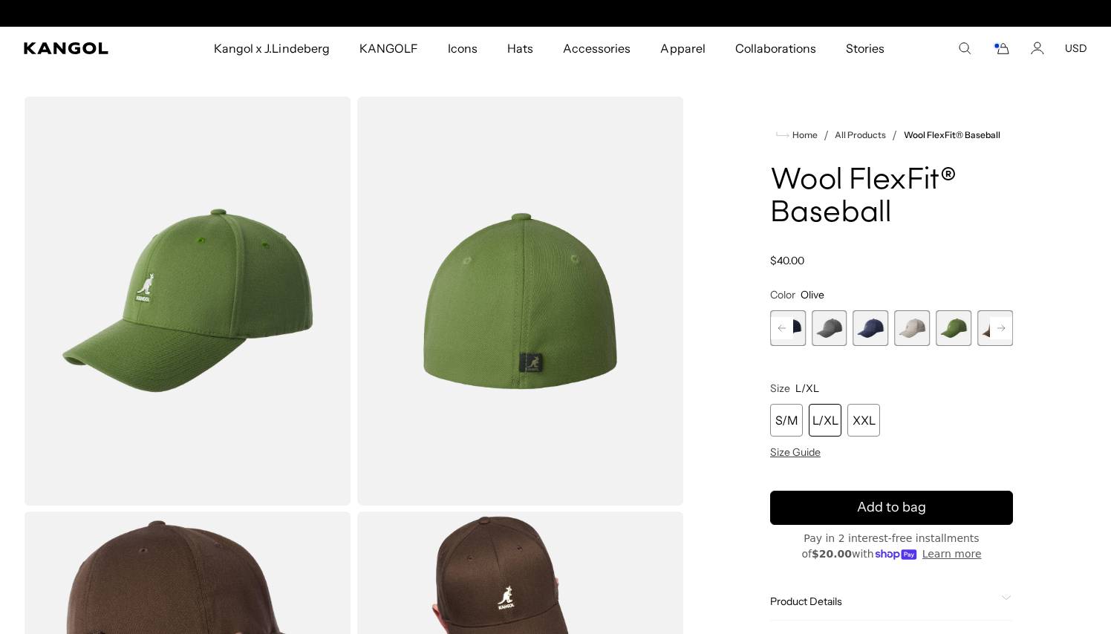
scroll to position [0, 306]
